Goal: Task Accomplishment & Management: Complete application form

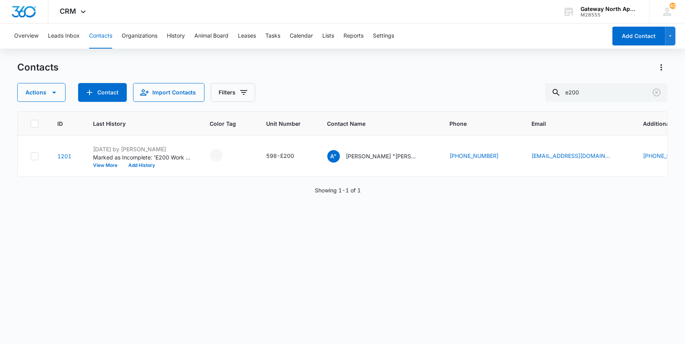
drag, startPoint x: 603, startPoint y: 91, endPoint x: 506, endPoint y: 91, distance: 96.9
click at [506, 91] on div "Actions Contact Import Contacts Filters e200" at bounding box center [342, 92] width 650 height 19
type input "a106"
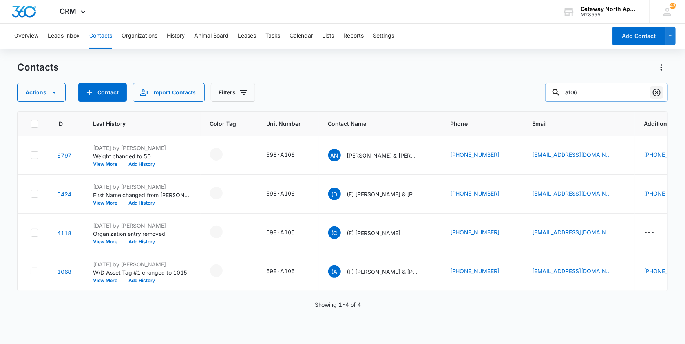
click at [658, 90] on icon "Clear" at bounding box center [656, 92] width 9 height 9
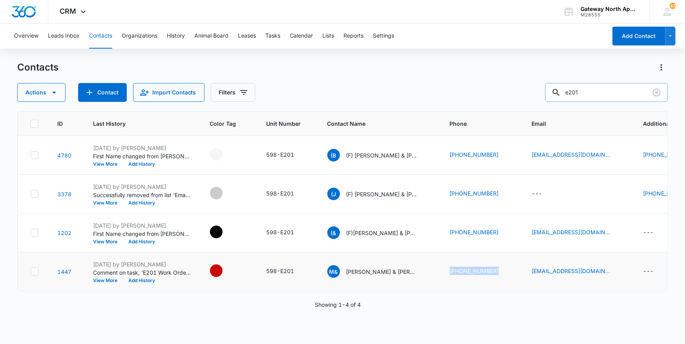
drag, startPoint x: 494, startPoint y: 272, endPoint x: 446, endPoint y: 271, distance: 48.7
click at [446, 271] on td "[PHONE_NUMBER]" at bounding box center [481, 272] width 82 height 39
drag, startPoint x: 446, startPoint y: 271, endPoint x: 455, endPoint y: 268, distance: 9.9
copy link "[PHONE_NUMBER]"
drag, startPoint x: 594, startPoint y: 93, endPoint x: 478, endPoint y: 98, distance: 116.6
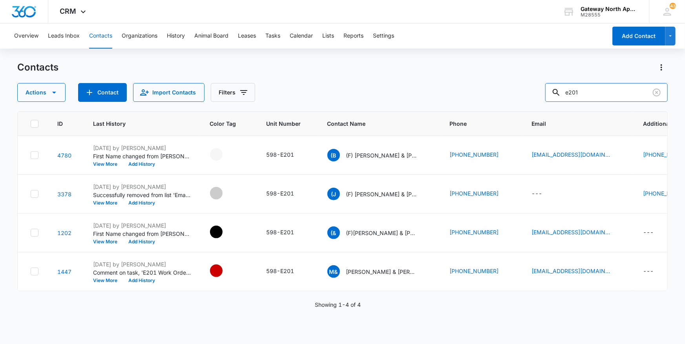
click at [478, 98] on div "Actions Contact Import Contacts Filters e201" at bounding box center [342, 92] width 650 height 19
type input "m306"
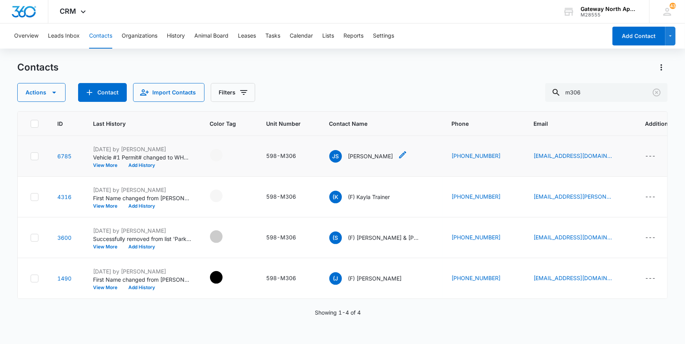
click at [362, 153] on p "[PERSON_NAME]" at bounding box center [370, 156] width 45 height 8
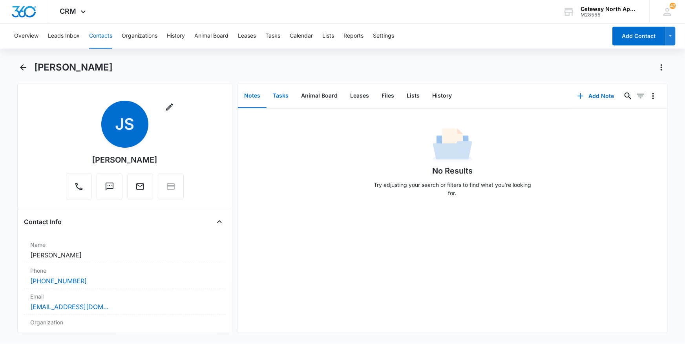
click at [282, 91] on button "Tasks" at bounding box center [280, 96] width 28 height 24
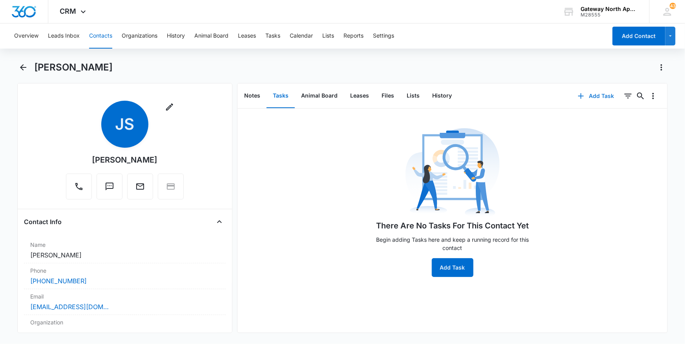
click at [592, 94] on button "Add Task" at bounding box center [596, 96] width 52 height 19
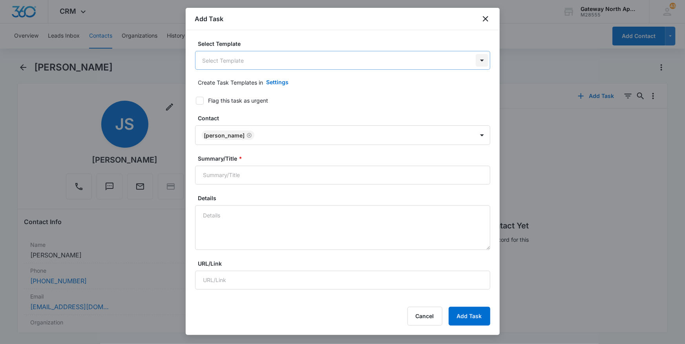
click at [481, 55] on body "CRM Apps Reputation Websites Forms CRM Email Social Content Ads Intelligence Fi…" at bounding box center [342, 172] width 685 height 344
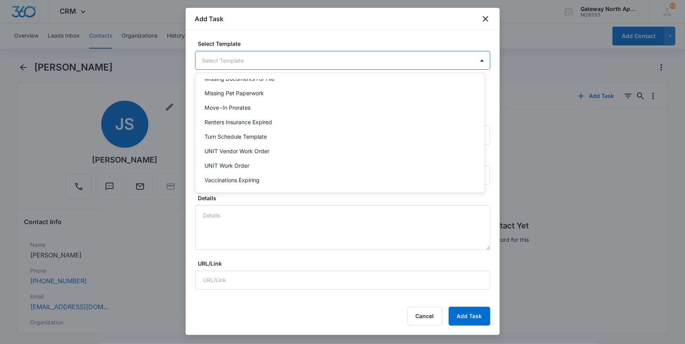
scroll to position [70, 0]
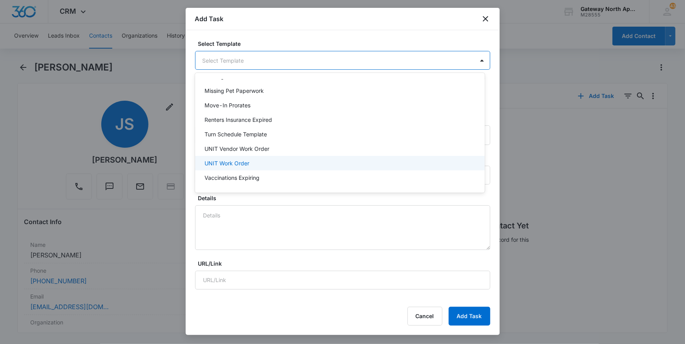
click at [408, 163] on div "UNIT Work Order" at bounding box center [338, 163] width 269 height 8
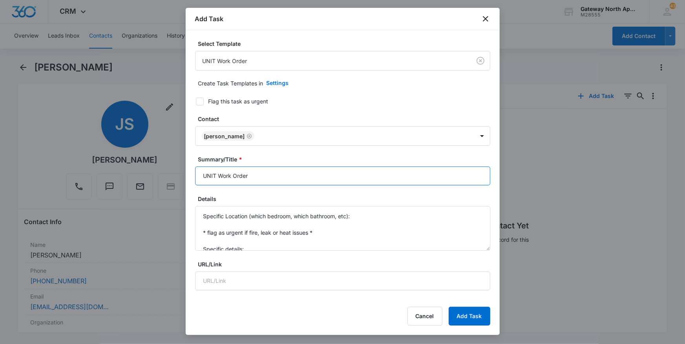
drag, startPoint x: 216, startPoint y: 177, endPoint x: 182, endPoint y: 173, distance: 34.3
click at [183, 176] on body "CRM Apps Reputation Websites Forms CRM Email Social Content Ads Intelligence Fi…" at bounding box center [342, 172] width 685 height 344
type input "M306 Work Order"
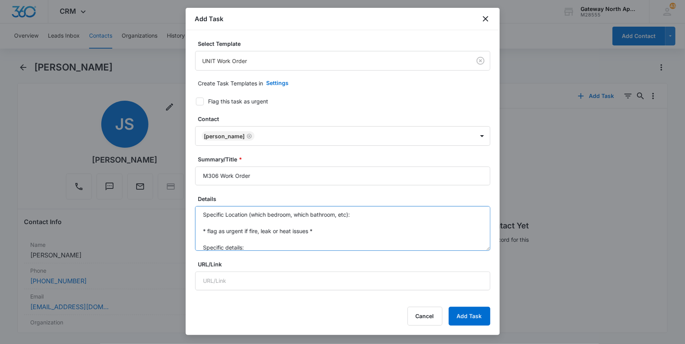
scroll to position [0, 0]
drag, startPoint x: 249, startPoint y: 250, endPoint x: 198, endPoint y: 177, distance: 88.5
type textarea "t"
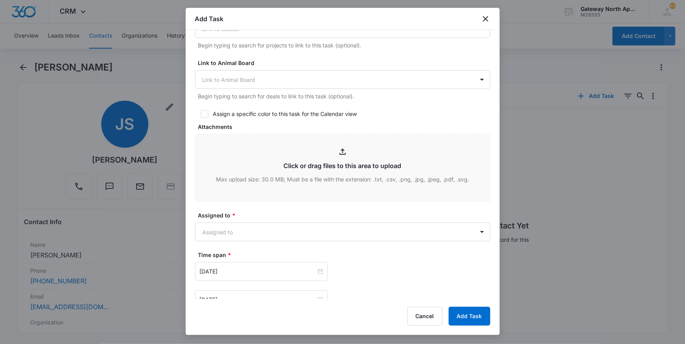
scroll to position [321, 0]
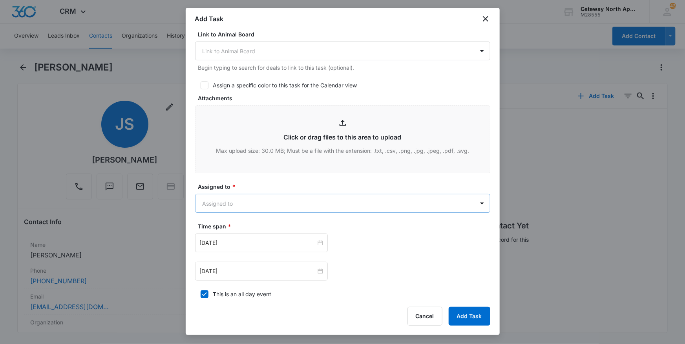
type textarea "guest bathroom toilet backed up, tenant said his son clogged the toilet and tri…"
click at [317, 205] on body "CRM Apps Reputation Websites Forms CRM Email Social Content Ads Intelligence Fi…" at bounding box center [342, 172] width 685 height 344
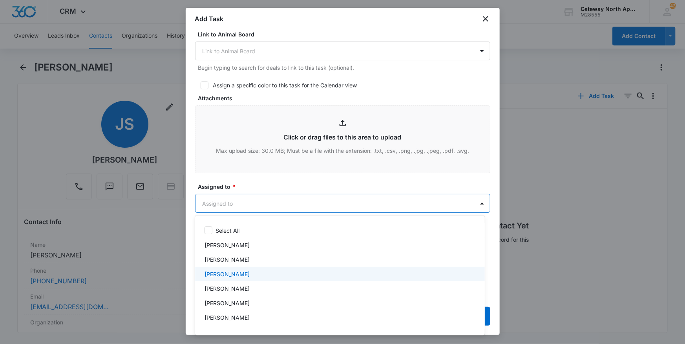
drag, startPoint x: 319, startPoint y: 273, endPoint x: 318, endPoint y: 260, distance: 13.0
click at [318, 272] on div "[PERSON_NAME]" at bounding box center [338, 274] width 269 height 8
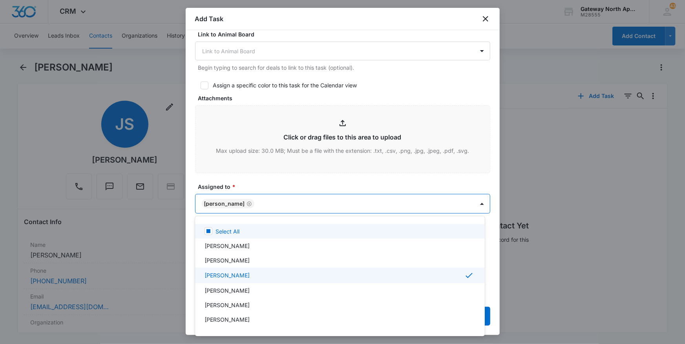
click at [326, 180] on div at bounding box center [342, 172] width 685 height 344
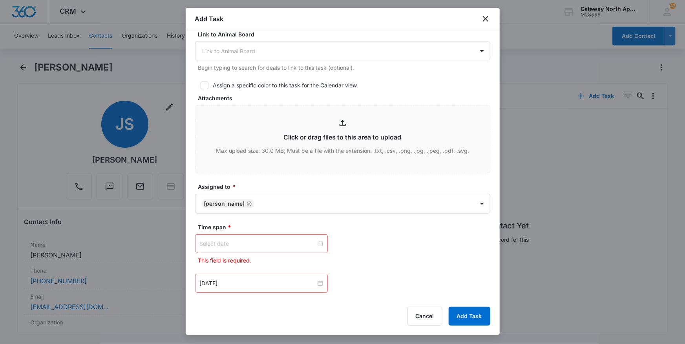
click at [318, 244] on div at bounding box center [261, 244] width 123 height 9
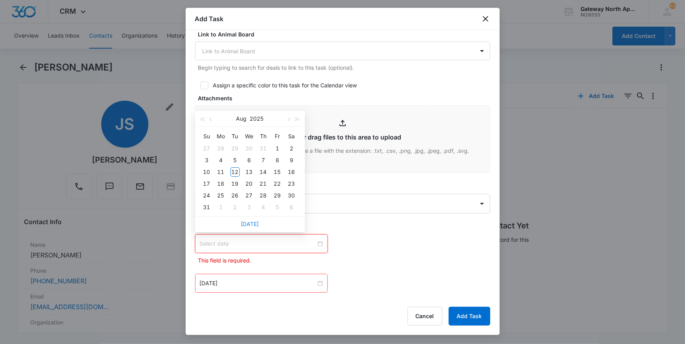
click at [249, 224] on link "[DATE]" at bounding box center [250, 224] width 18 height 7
type input "[DATE]"
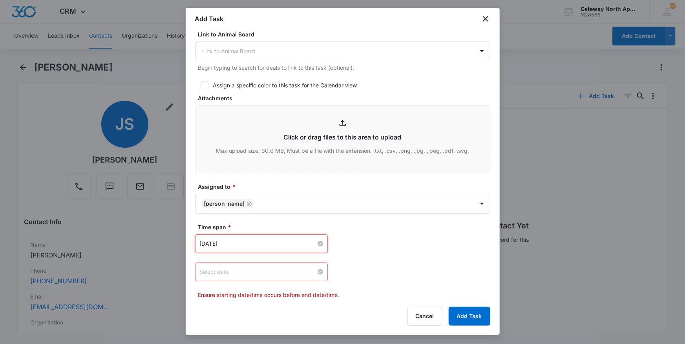
click at [317, 273] on div at bounding box center [261, 272] width 123 height 9
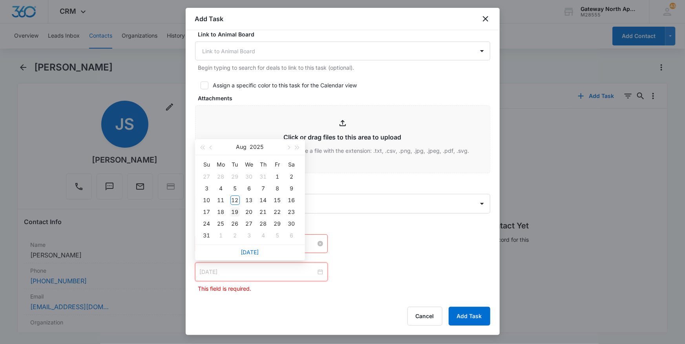
click at [233, 212] on div "19" at bounding box center [234, 212] width 9 height 9
type input "[DATE]"
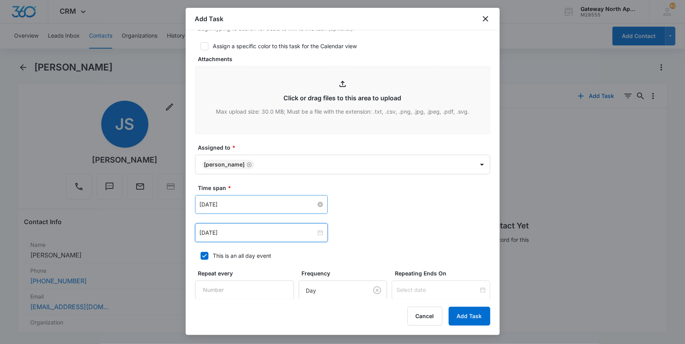
scroll to position [437, 0]
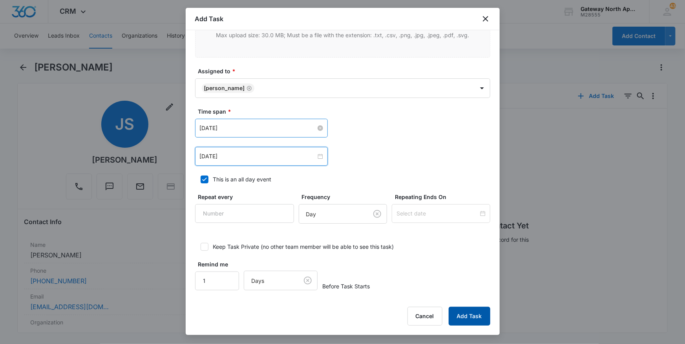
click at [475, 318] on button "Add Task" at bounding box center [469, 316] width 42 height 19
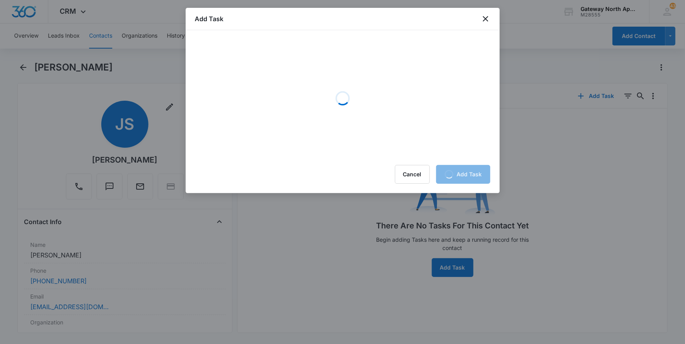
scroll to position [0, 0]
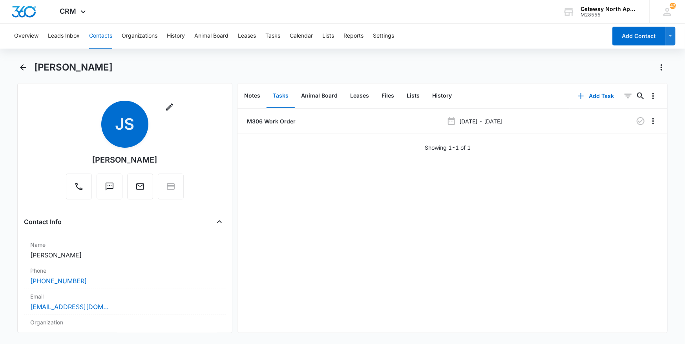
click at [467, 274] on div "M306 Work Order [DATE] - [DATE] Showing 1-1 of 1" at bounding box center [452, 221] width 430 height 224
click at [107, 36] on button "Contacts" at bounding box center [100, 36] width 23 height 25
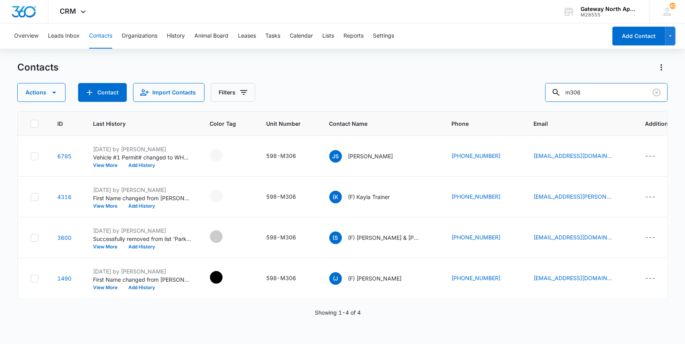
drag, startPoint x: 616, startPoint y: 86, endPoint x: 517, endPoint y: 97, distance: 99.5
click at [517, 97] on div "Actions Contact Import Contacts Filters m306" at bounding box center [342, 92] width 650 height 19
type input "e201"
